Goal: Task Accomplishment & Management: Complete application form

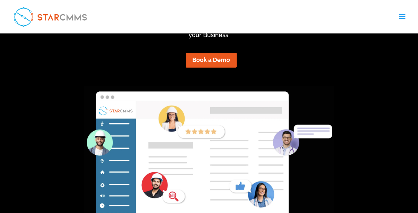
scroll to position [106, 0]
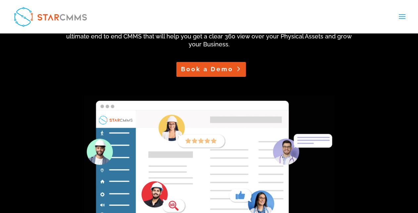
click at [215, 68] on link "Book a Demo" at bounding box center [212, 69] width 70 height 15
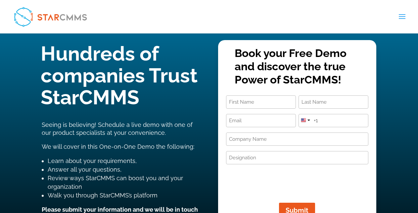
scroll to position [39, 0]
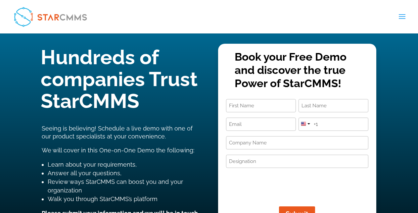
type input "و"
type input "mahmoud"
type input "[PERSON_NAME]"
type input "[EMAIL_ADDRESS][DOMAIN_NAME]"
click at [309, 126] on div at bounding box center [305, 123] width 13 height 11
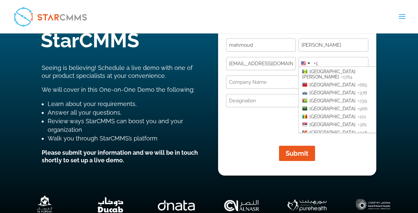
scroll to position [1355, 0]
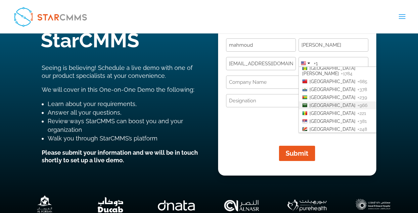
click at [327, 101] on li "[GEOGRAPHIC_DATA] +966" at bounding box center [353, 105] width 109 height 8
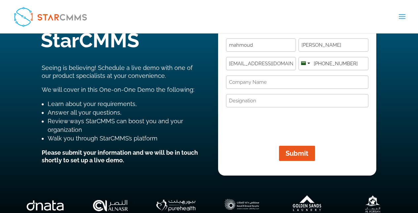
type input "[PHONE_NUMBER]"
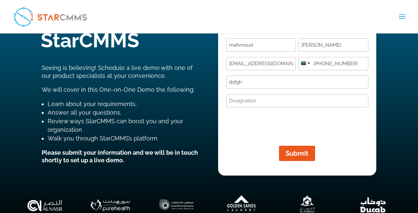
type input "dsfgh"
click at [259, 103] on input "Designation (Required)" at bounding box center [297, 100] width 142 height 13
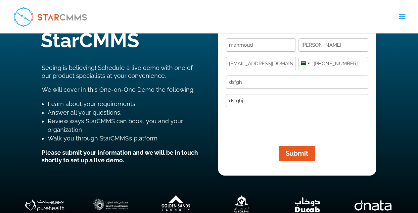
type input "dsfghj"
click at [297, 154] on span "Submit" at bounding box center [293, 153] width 31 height 8
